Goal: Information Seeking & Learning: Learn about a topic

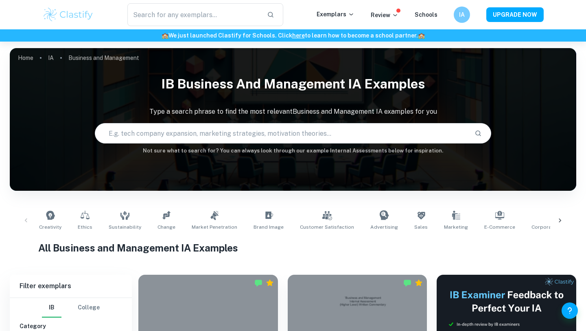
scroll to position [165, 0]
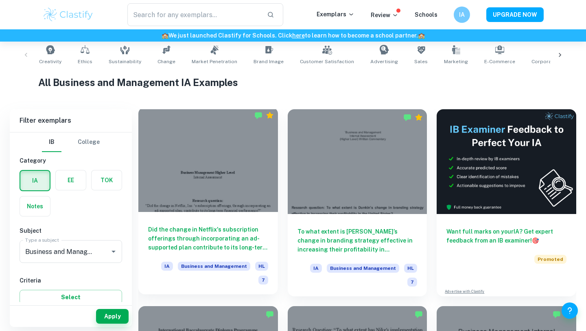
click at [206, 172] on div at bounding box center [208, 159] width 140 height 105
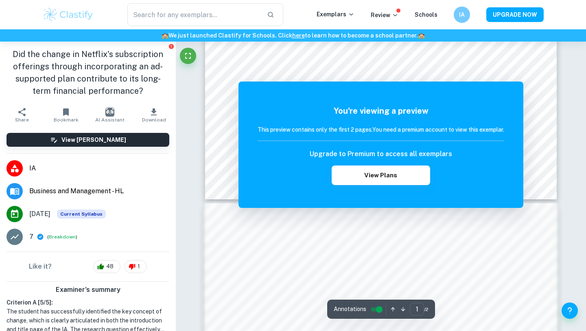
scroll to position [448, 0]
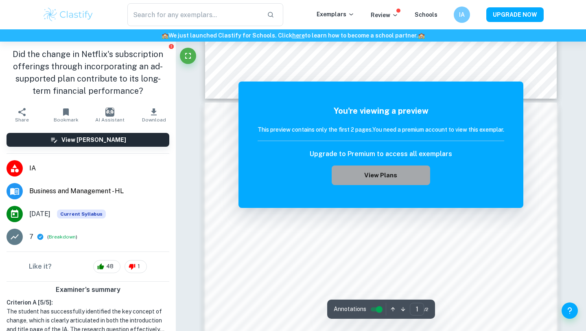
click at [376, 176] on button "View Plans" at bounding box center [381, 175] width 99 height 20
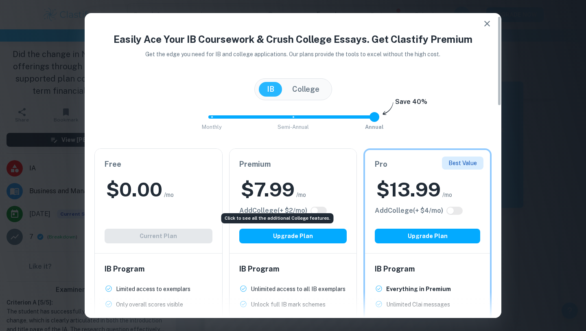
scroll to position [10, 0]
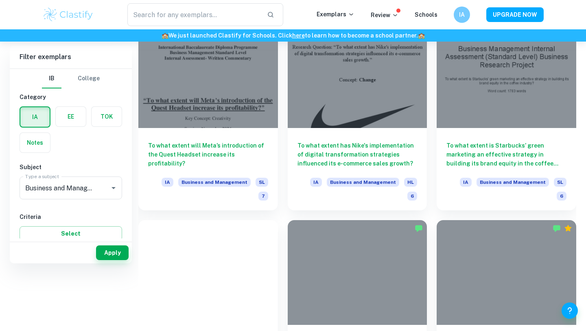
scroll to position [165, 0]
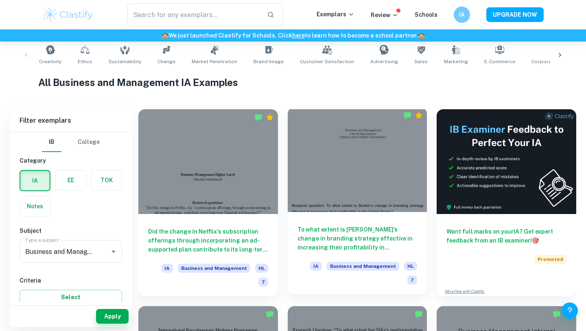
click at [355, 183] on div at bounding box center [358, 159] width 140 height 105
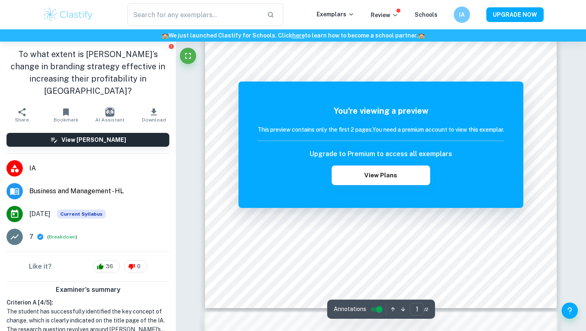
scroll to position [258, 0]
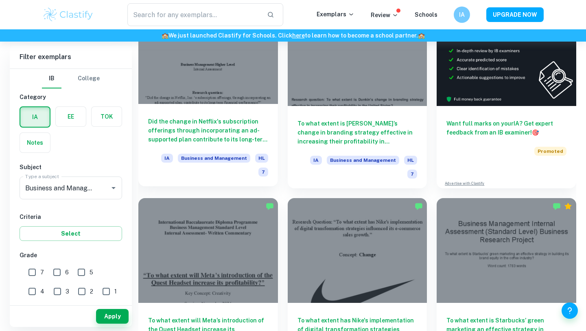
scroll to position [296, 0]
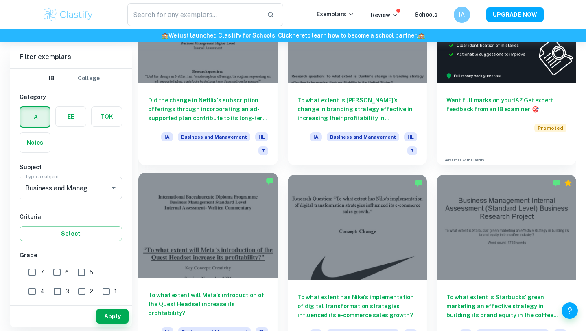
click at [243, 224] on div at bounding box center [208, 225] width 140 height 105
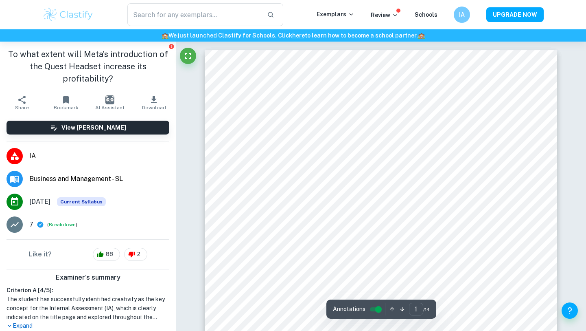
scroll to position [509, 0]
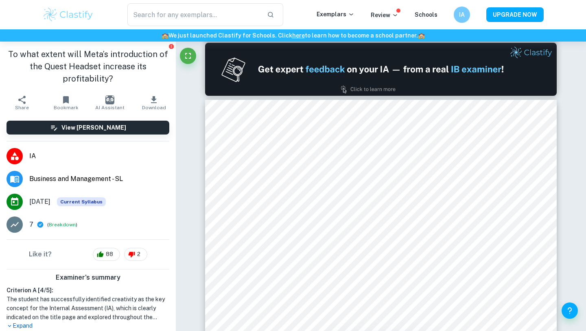
type input "2"
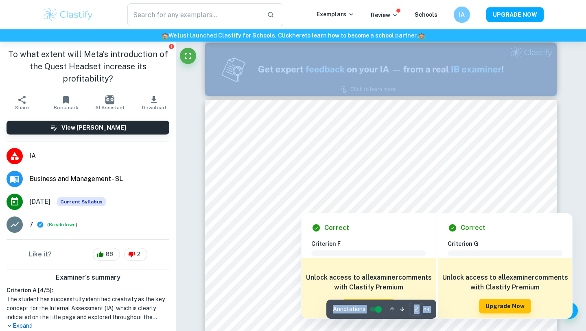
click at [262, 176] on div at bounding box center [381, 175] width 267 height 12
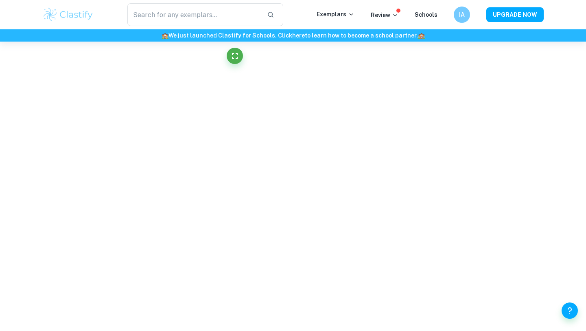
scroll to position [1971, 0]
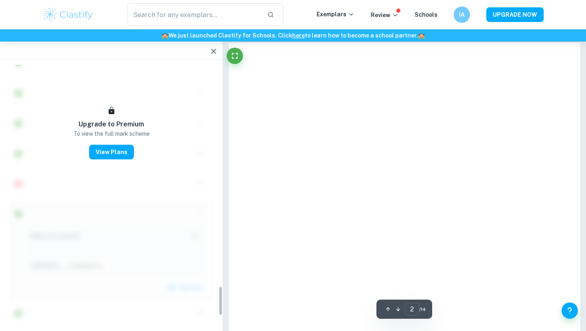
type input "2"
